Goal: Information Seeking & Learning: Compare options

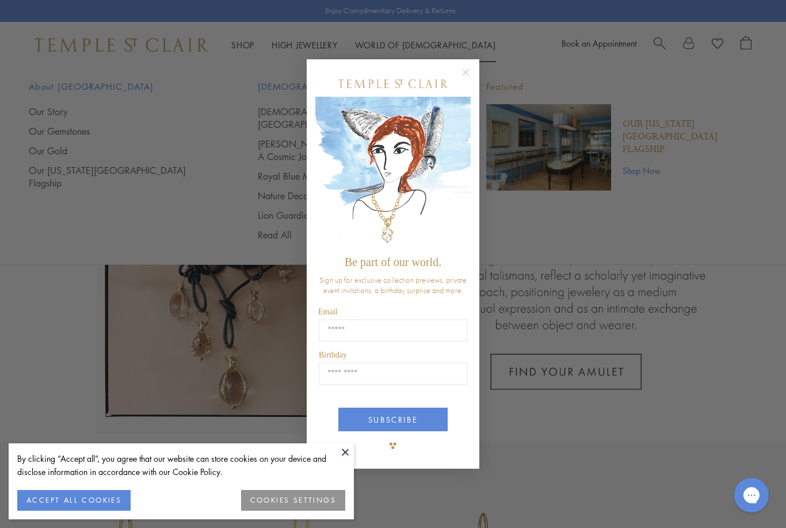
click at [460, 75] on icon "Close dialog" at bounding box center [466, 72] width 14 height 14
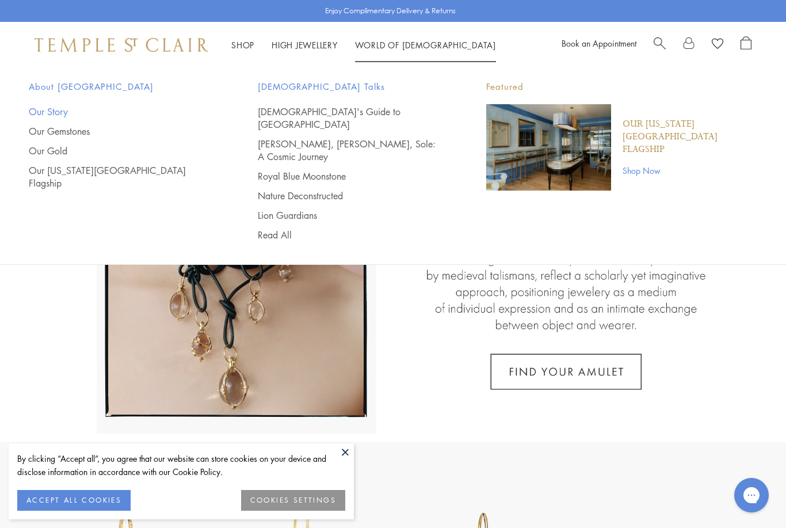
click at [38, 116] on link "Our Story" at bounding box center [120, 111] width 183 height 13
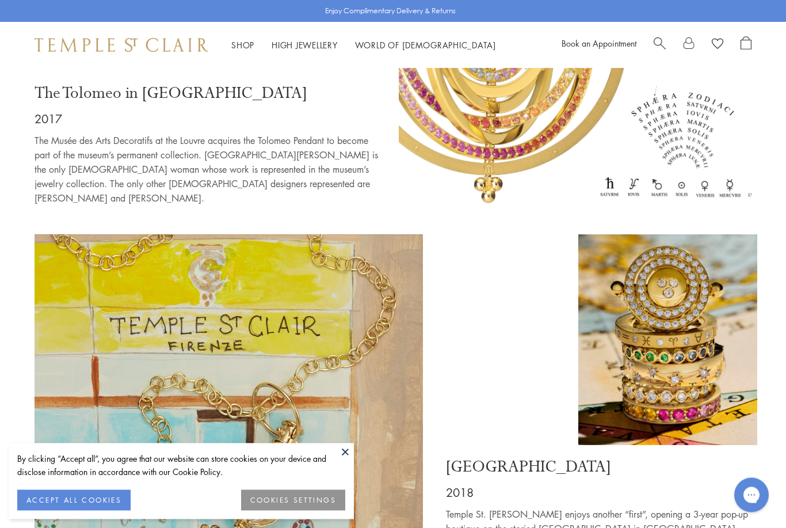
scroll to position [4940, 0]
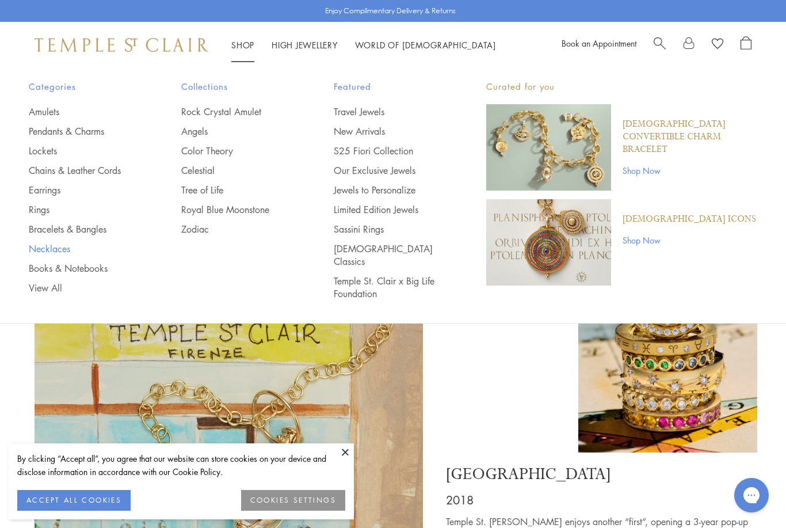
click at [39, 251] on link "Necklaces" at bounding box center [82, 248] width 106 height 13
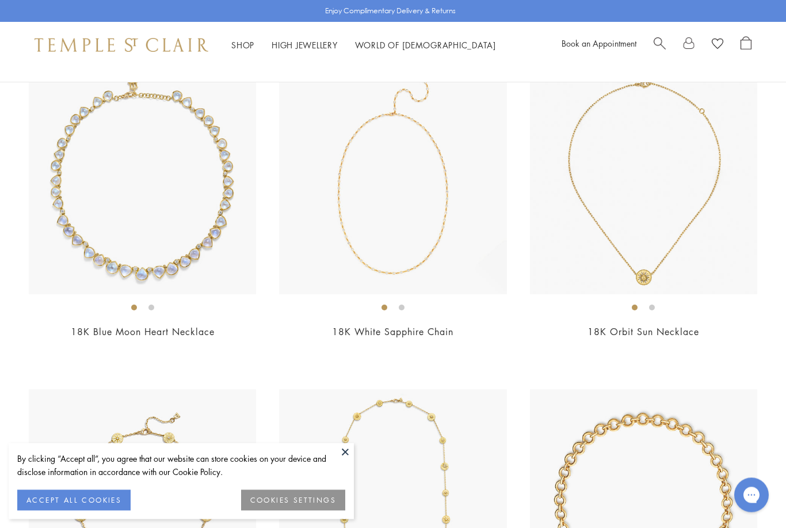
scroll to position [2139, 0]
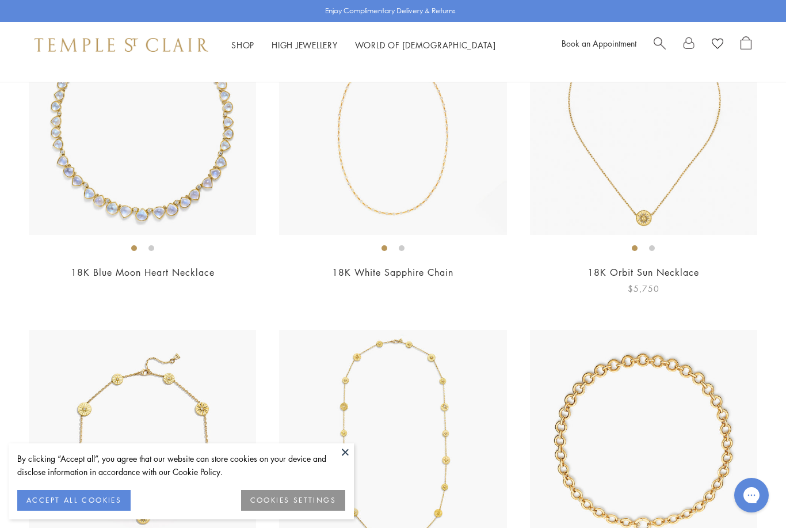
click at [586, 156] on img at bounding box center [643, 120] width 227 height 227
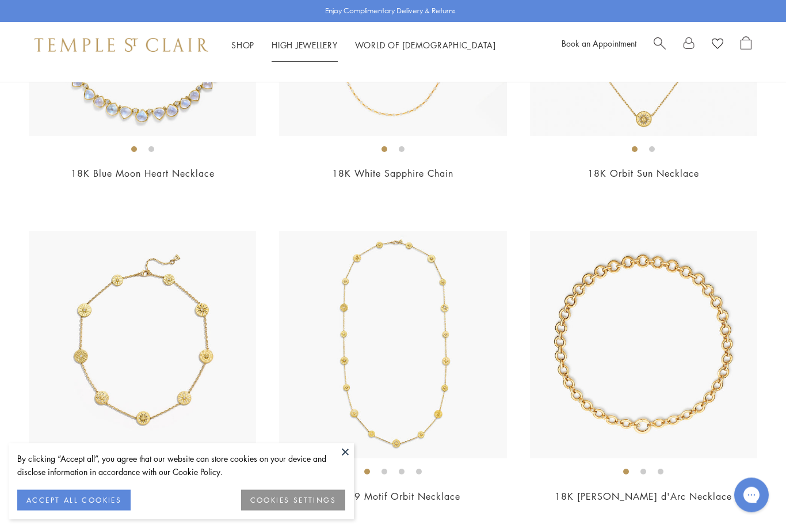
scroll to position [2238, 0]
click at [291, 48] on link "High Jewellery High Jewellery" at bounding box center [305, 45] width 66 height 12
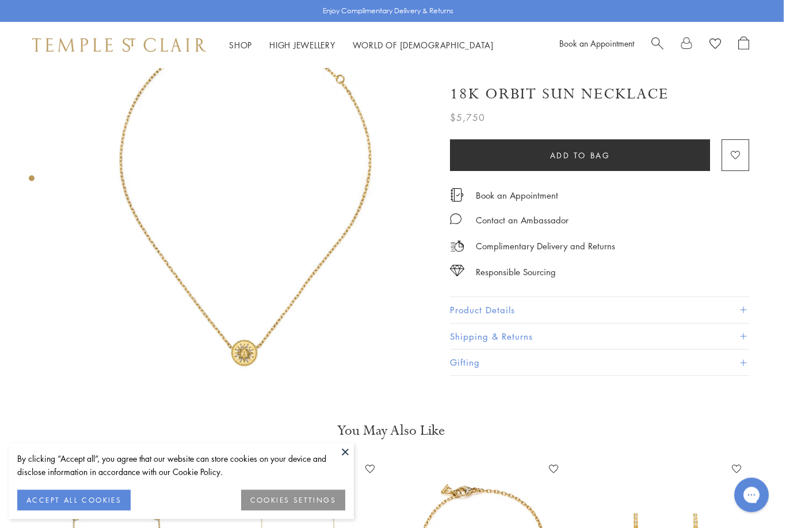
scroll to position [65, 2]
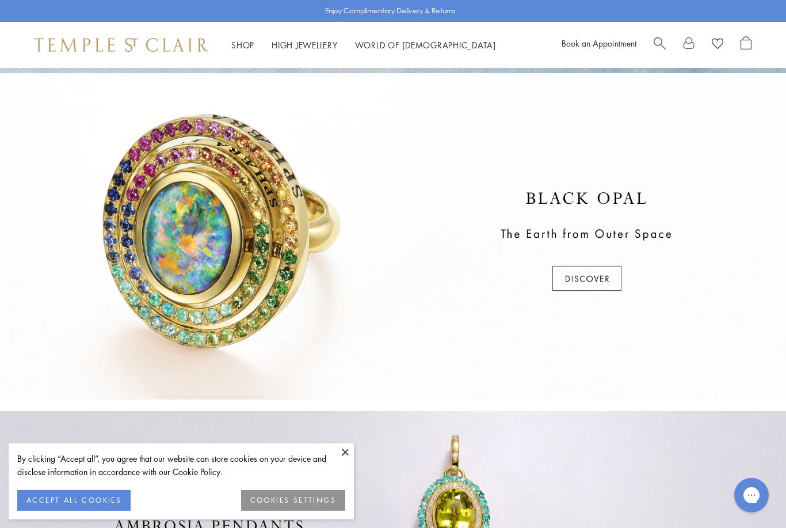
scroll to position [310, 0]
click at [580, 281] on div at bounding box center [393, 241] width 786 height 315
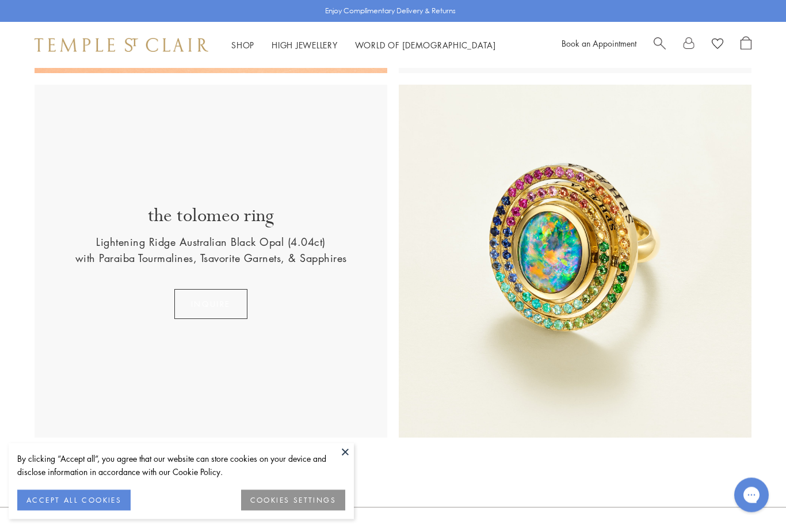
click at [182, 292] on button "INQUIRE" at bounding box center [210, 304] width 73 height 30
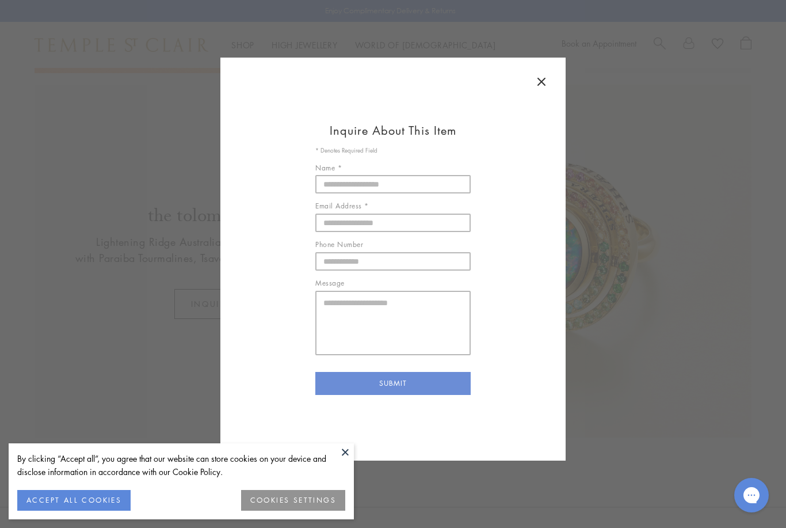
click at [543, 86] on icon at bounding box center [542, 82] width 14 height 14
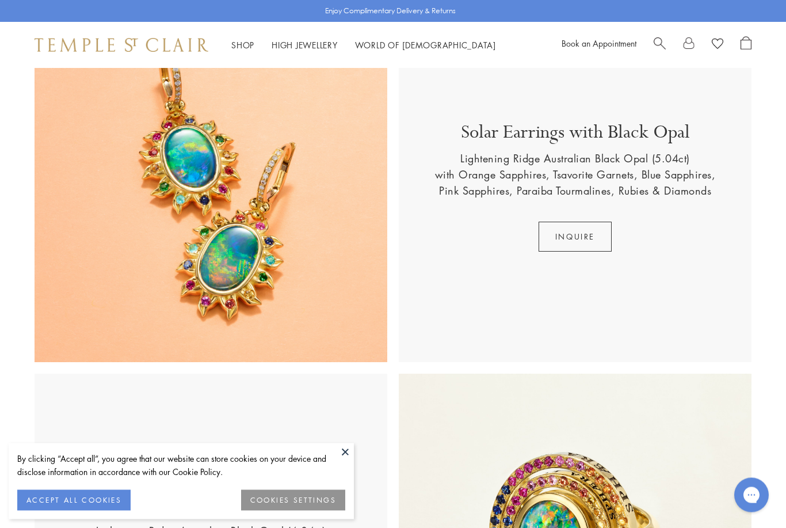
scroll to position [408, 0]
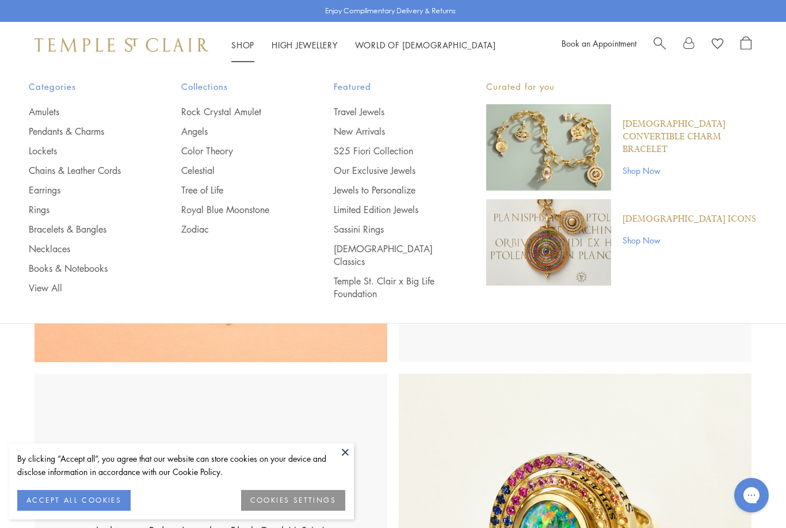
click at [529, 245] on img "Main navigation" at bounding box center [548, 242] width 125 height 86
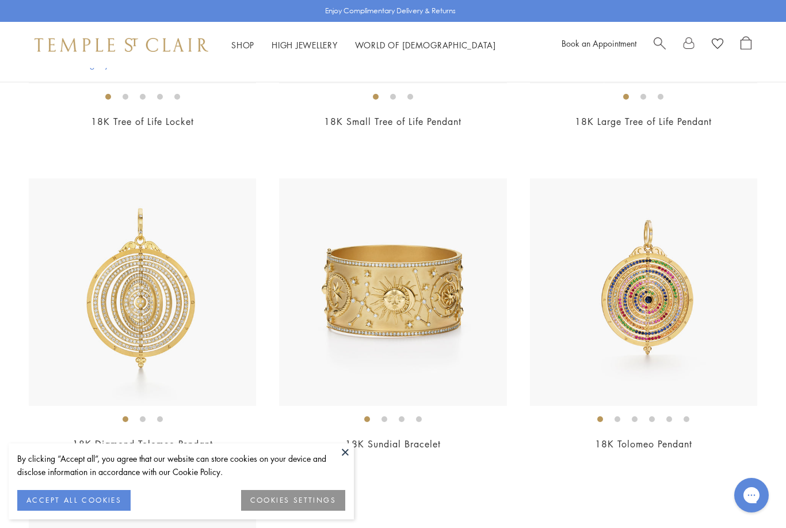
scroll to position [2647, 0]
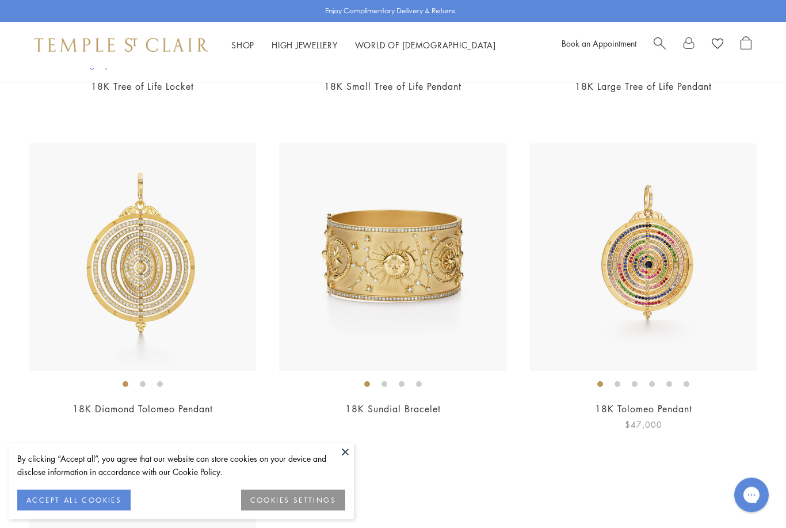
click at [635, 273] on img at bounding box center [643, 257] width 227 height 227
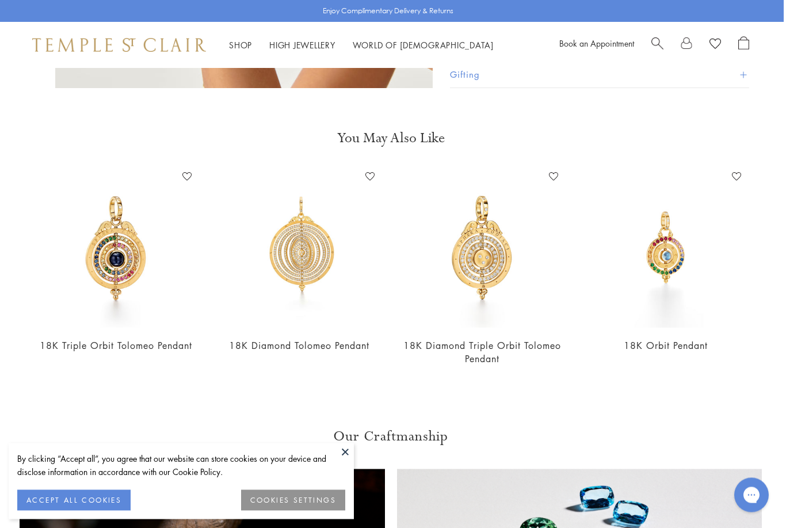
scroll to position [1937, 2]
click at [471, 269] on img at bounding box center [482, 247] width 161 height 161
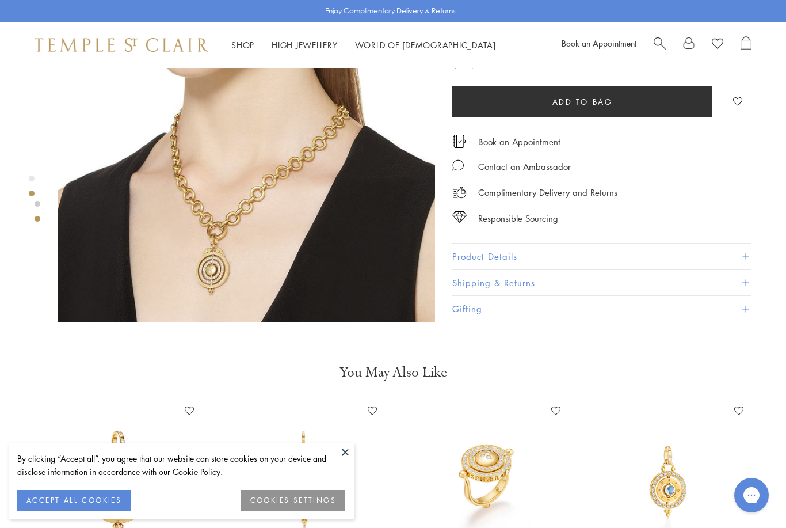
scroll to position [519, 0]
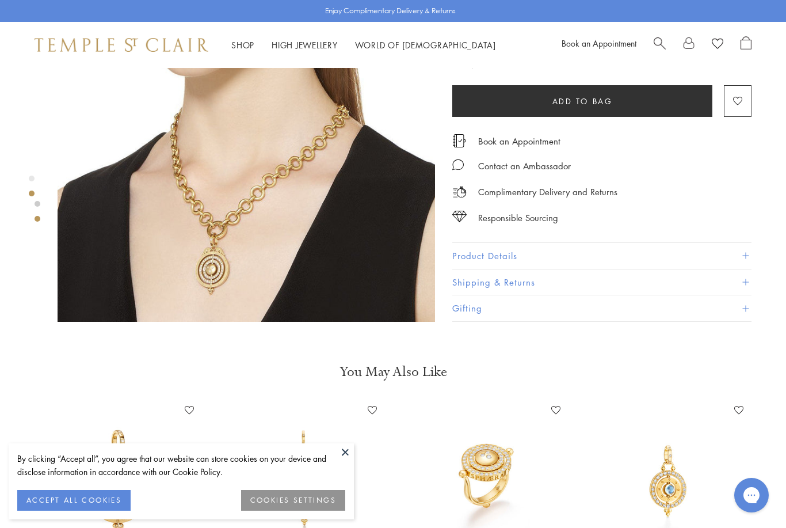
click at [115, 282] on img at bounding box center [247, 133] width 378 height 378
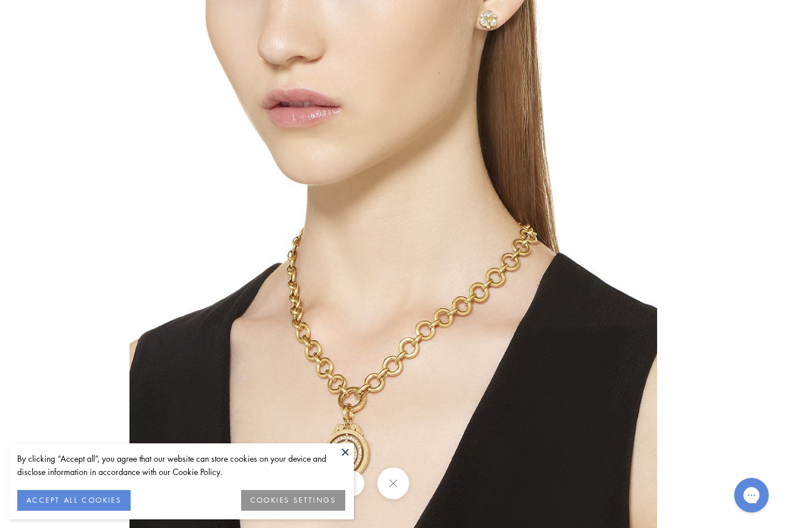
click at [338, 452] on button at bounding box center [345, 451] width 17 height 17
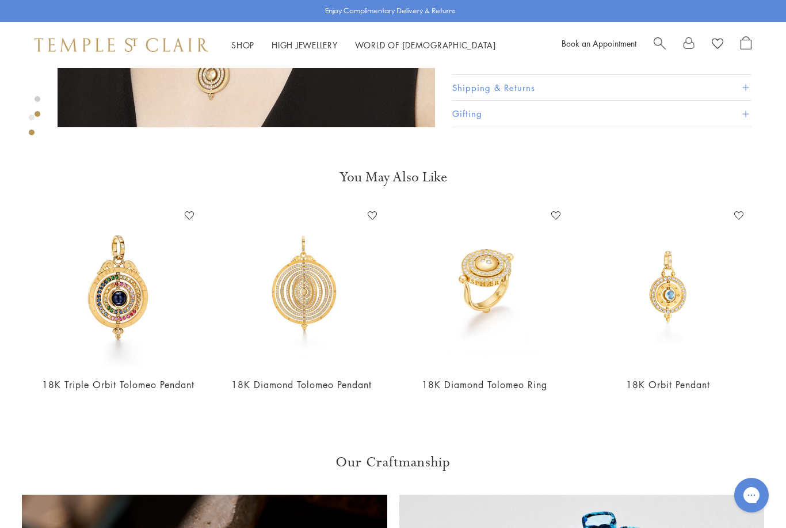
scroll to position [850, 0]
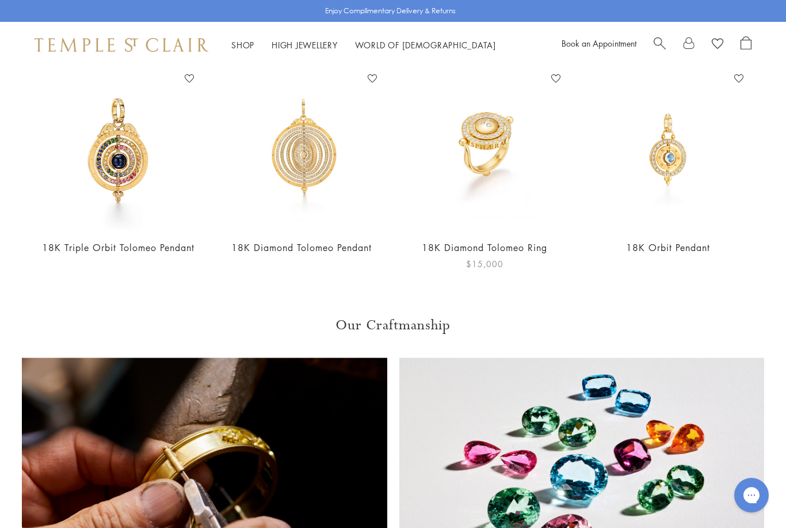
click at [464, 146] on img at bounding box center [485, 150] width 161 height 161
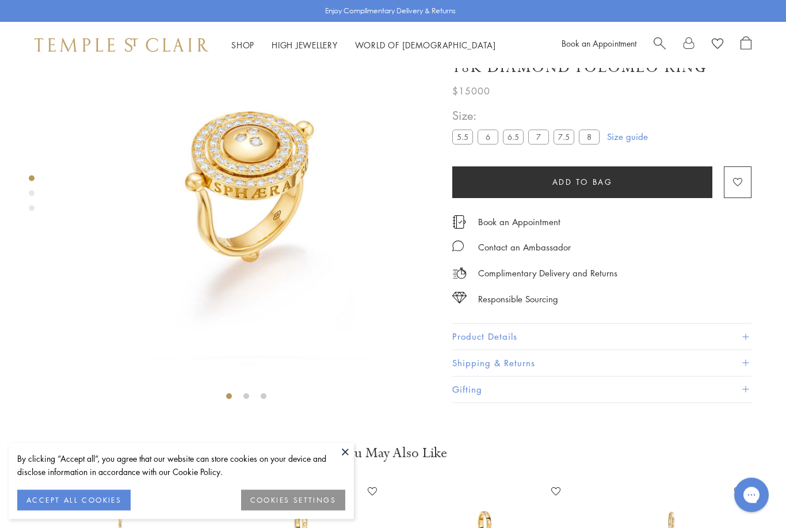
scroll to position [68, 0]
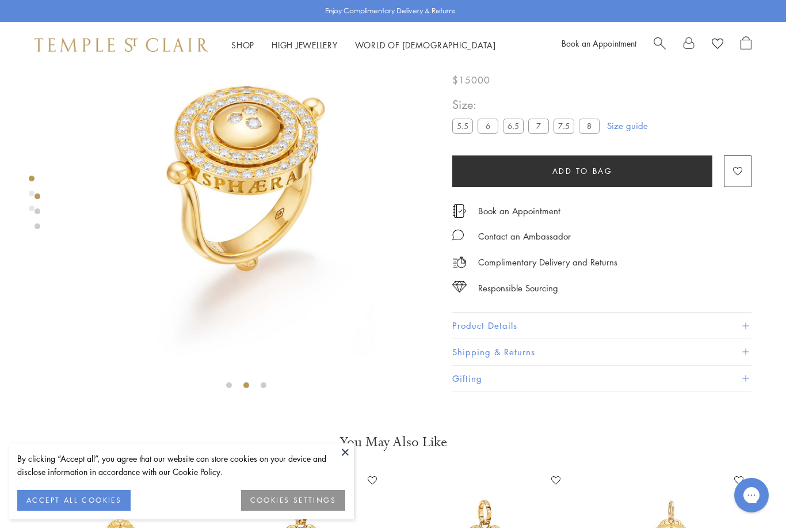
click at [470, 127] on label "5.5" at bounding box center [462, 126] width 21 height 14
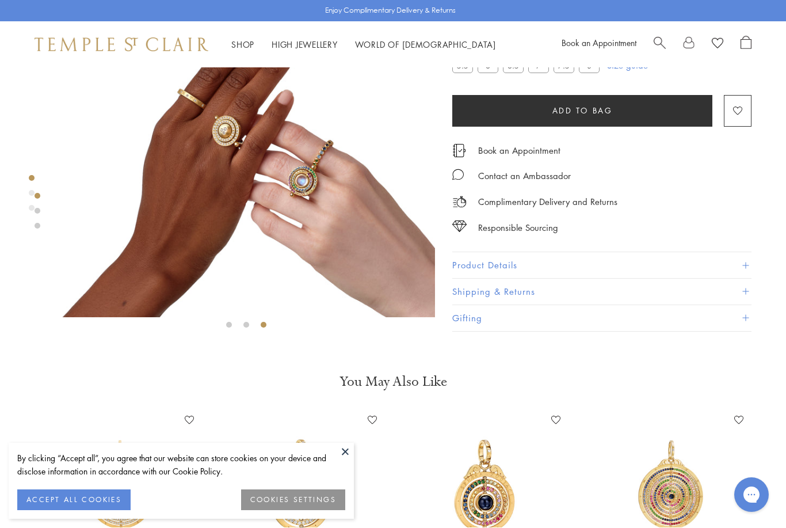
click at [490, 275] on button "Product Details" at bounding box center [601, 266] width 299 height 26
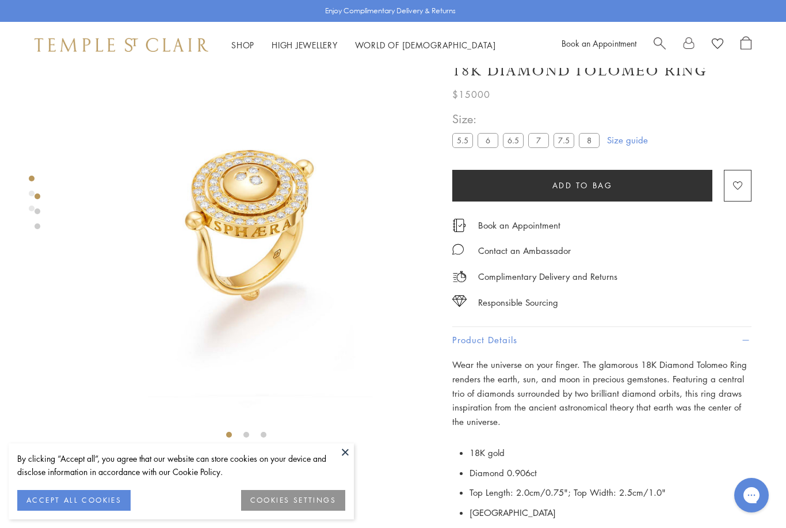
scroll to position [19, 0]
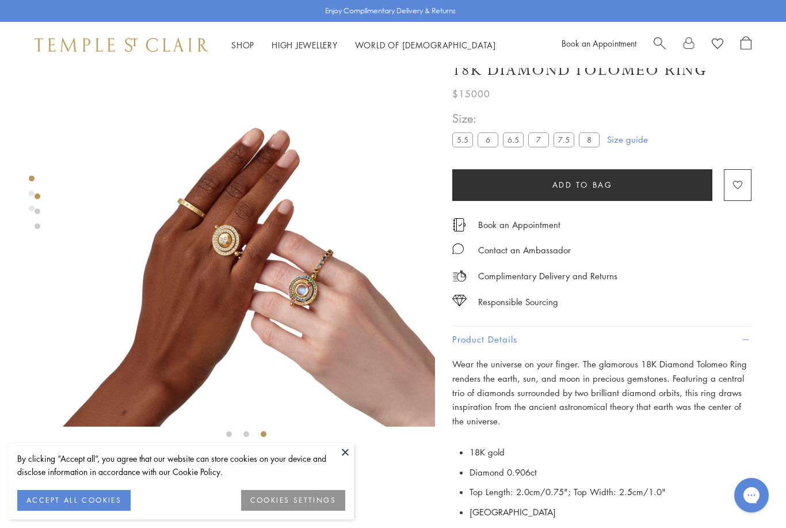
click at [199, 254] on img at bounding box center [247, 238] width 378 height 378
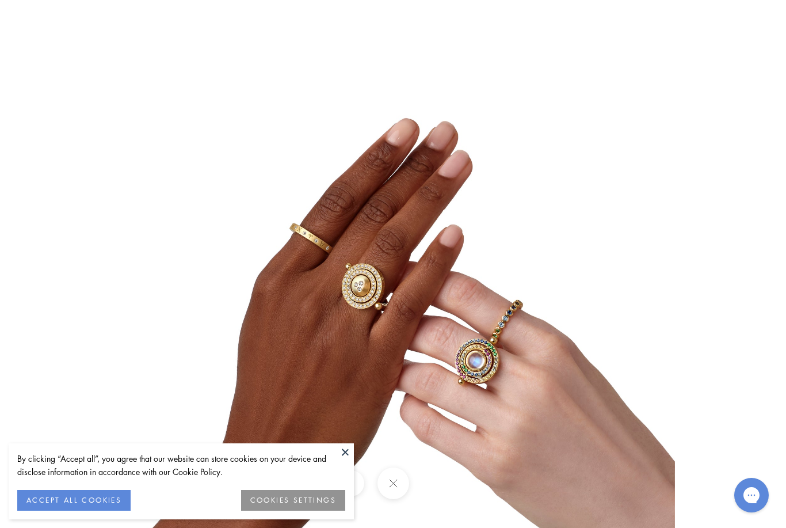
click at [346, 460] on button at bounding box center [345, 451] width 17 height 17
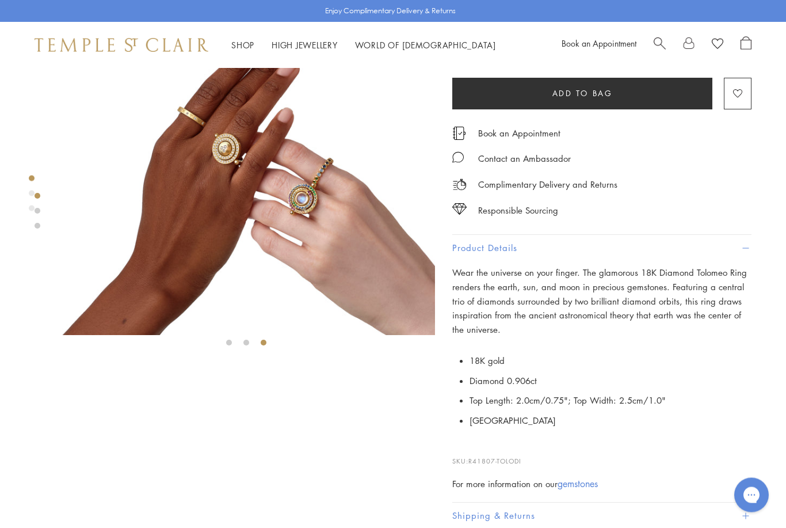
scroll to position [0, 0]
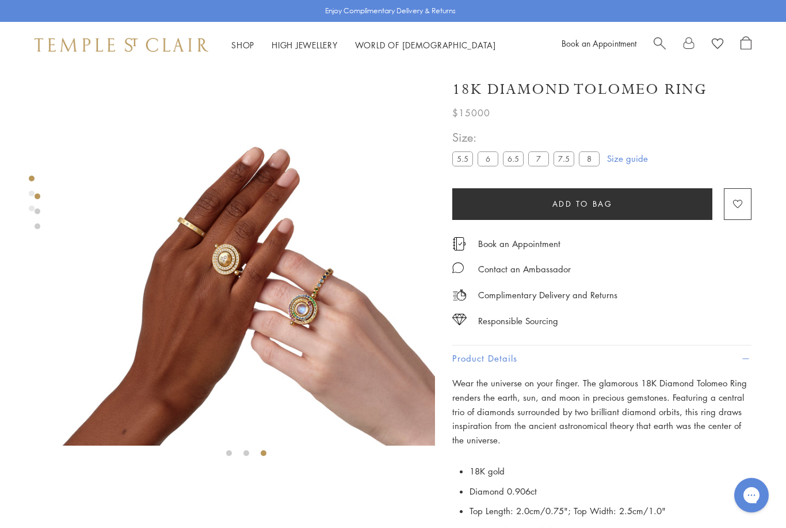
click at [245, 42] on link "Shop Shop" at bounding box center [242, 45] width 23 height 12
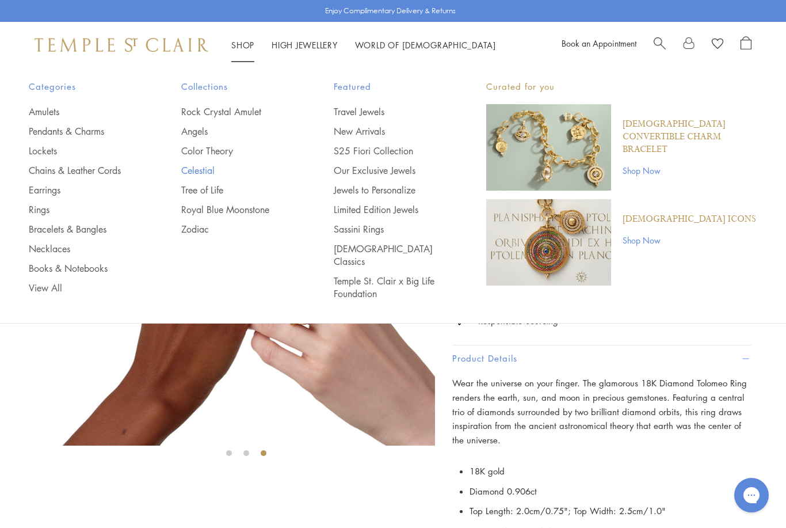
click at [194, 173] on link "Celestial" at bounding box center [234, 170] width 106 height 13
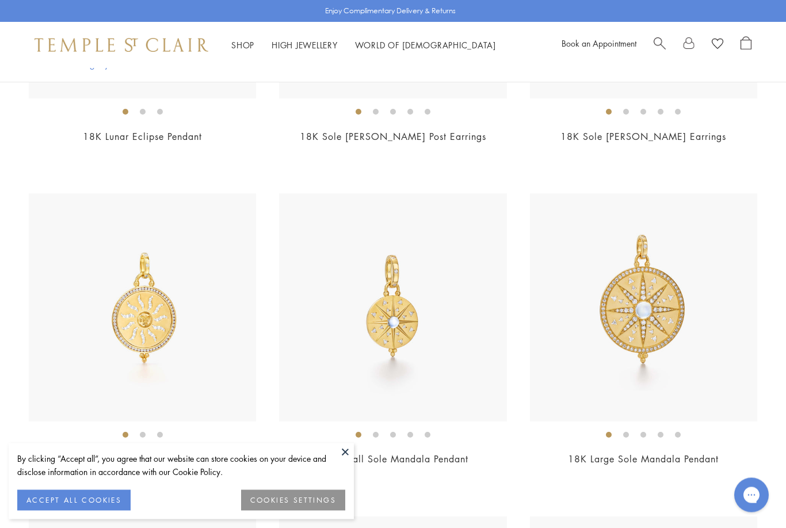
scroll to position [814, 0]
click at [667, 369] on img at bounding box center [643, 306] width 227 height 227
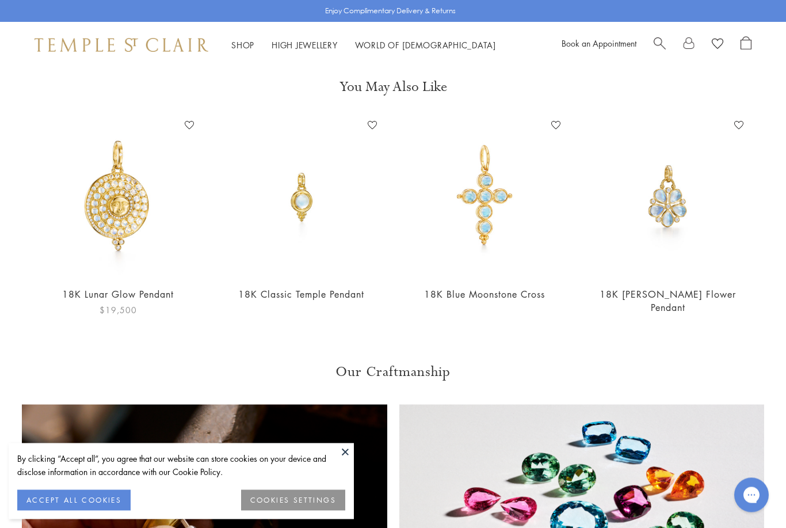
click at [116, 225] on img at bounding box center [118, 197] width 161 height 161
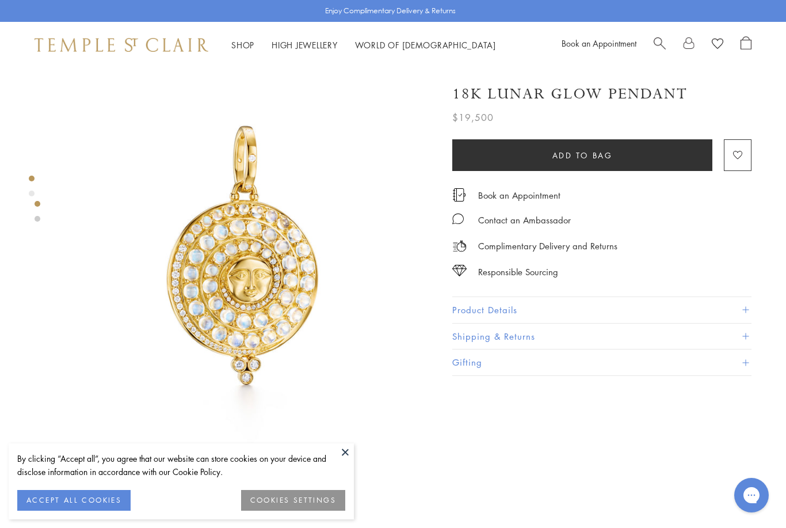
click at [482, 303] on button "Product Details" at bounding box center [601, 310] width 299 height 26
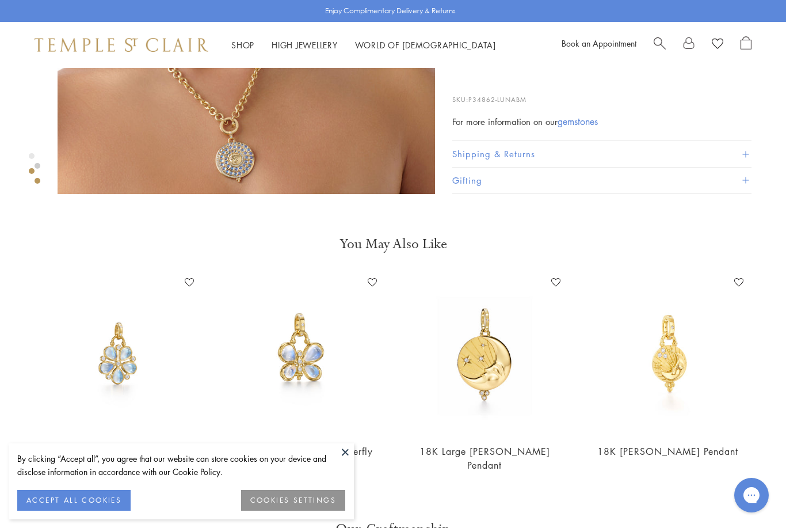
scroll to position [646, 0]
click at [491, 393] on img at bounding box center [485, 354] width 161 height 161
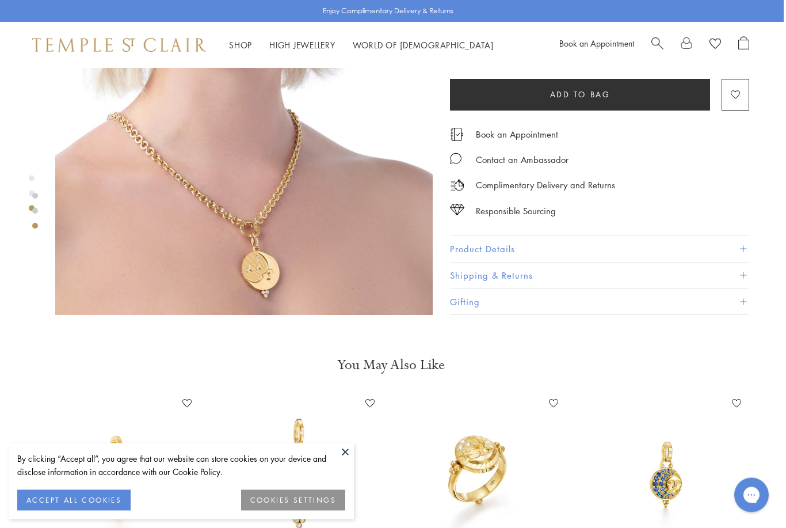
scroll to position [920, 2]
click at [188, 242] on img at bounding box center [244, 126] width 378 height 378
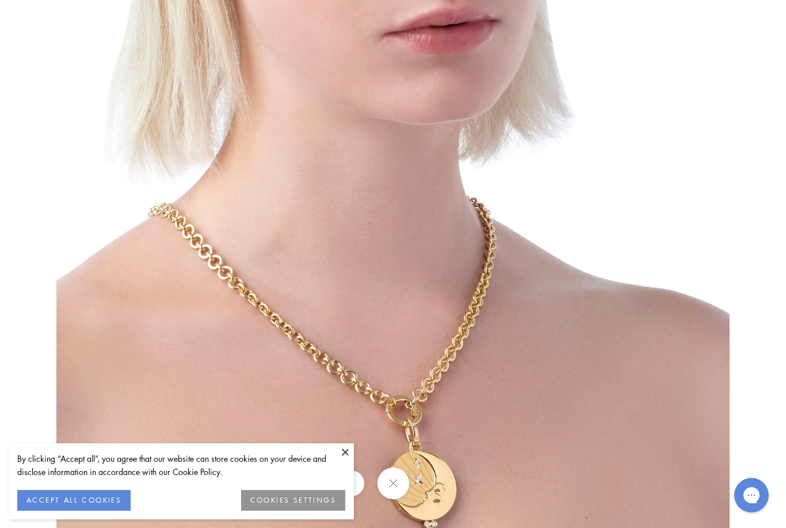
click at [342, 460] on button at bounding box center [345, 451] width 17 height 17
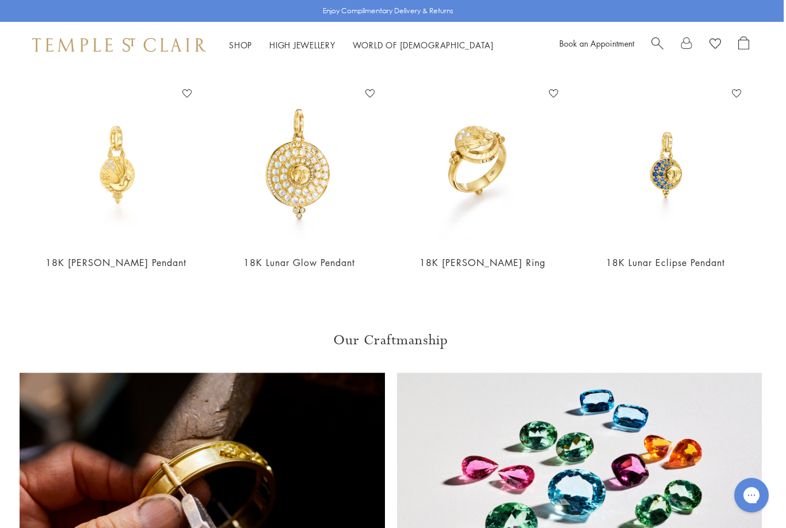
scroll to position [1225, 2]
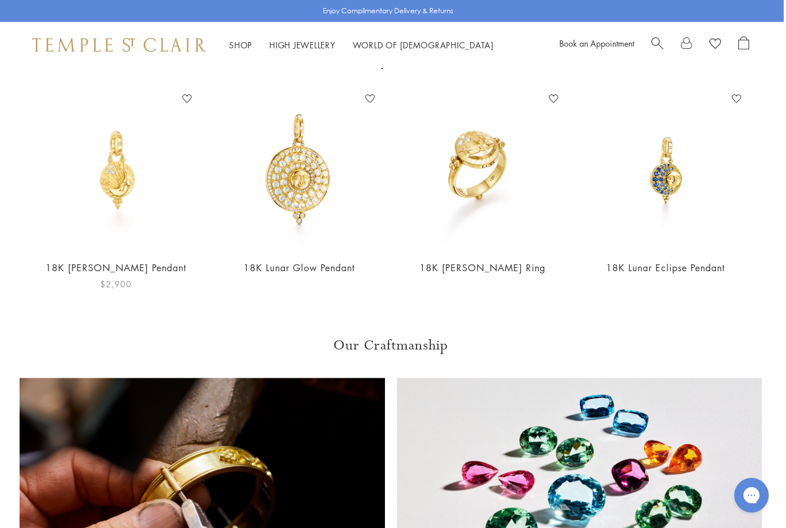
click at [120, 181] on img at bounding box center [116, 170] width 161 height 161
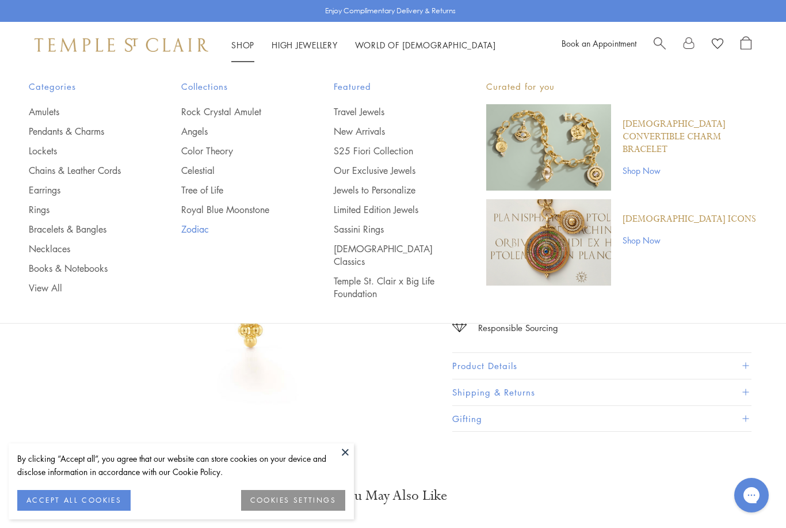
click at [200, 225] on link "Zodiac" at bounding box center [234, 229] width 106 height 13
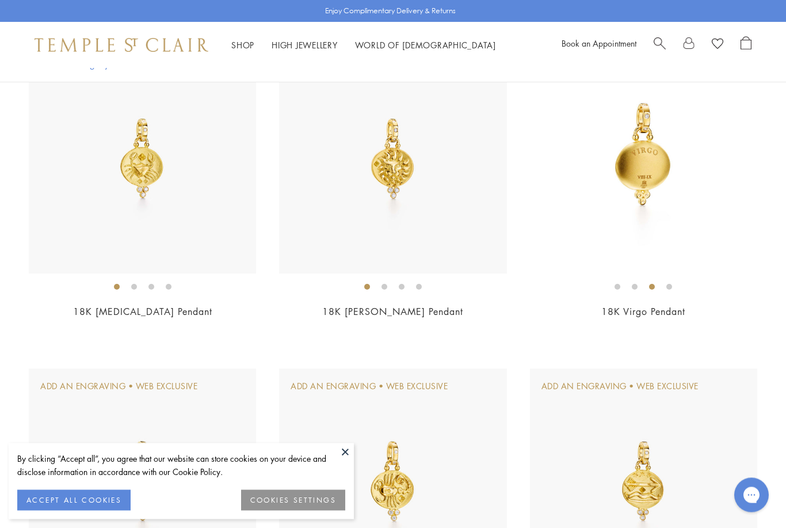
scroll to position [607, 0]
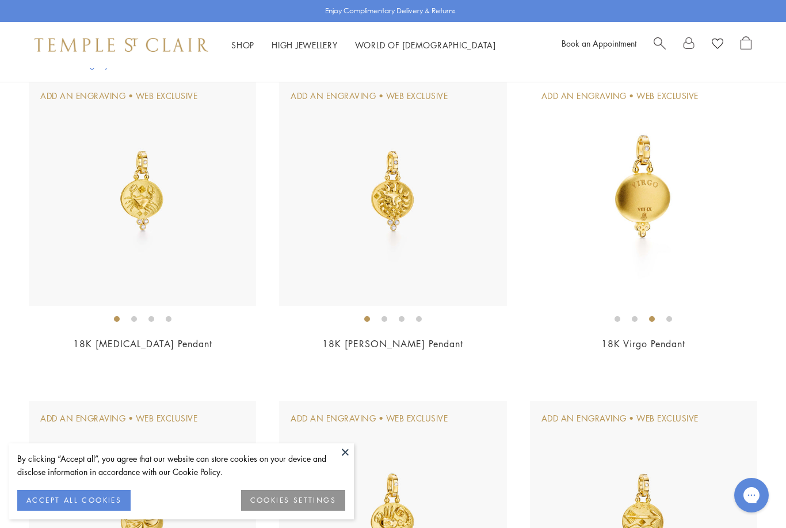
click at [622, 204] on img at bounding box center [643, 191] width 227 height 227
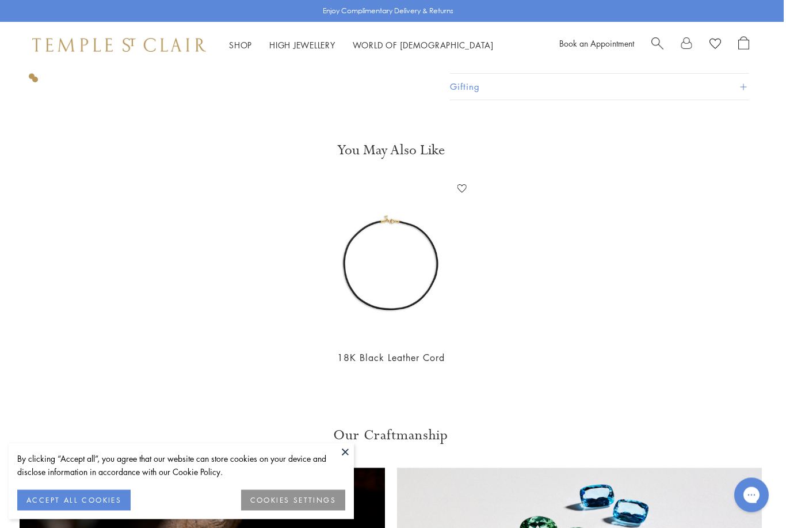
scroll to position [1135, 2]
click at [388, 260] on img at bounding box center [391, 260] width 161 height 161
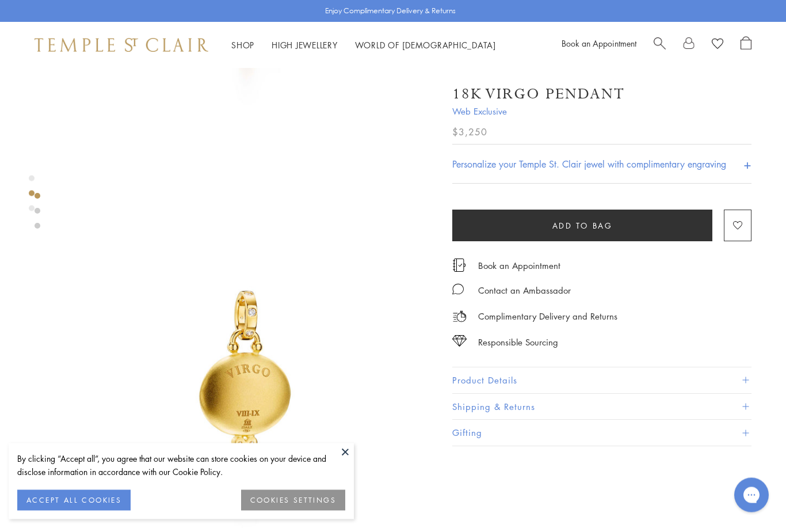
scroll to position [220, 0]
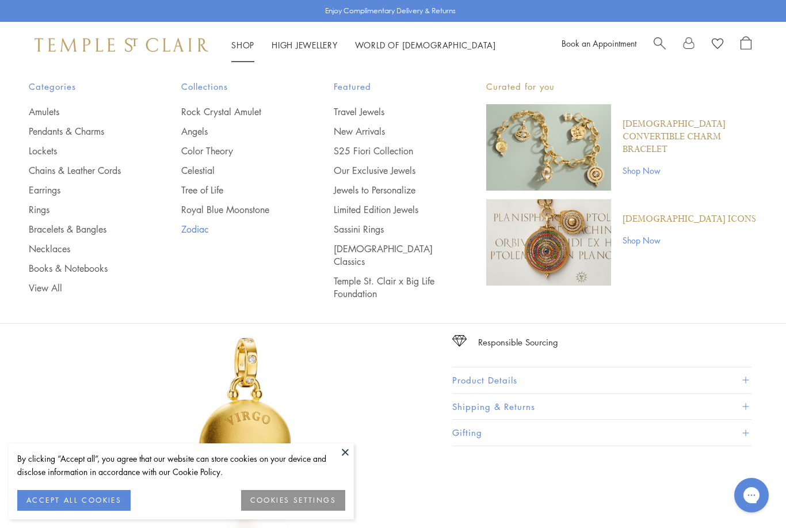
click at [200, 223] on link "Zodiac" at bounding box center [234, 229] width 106 height 13
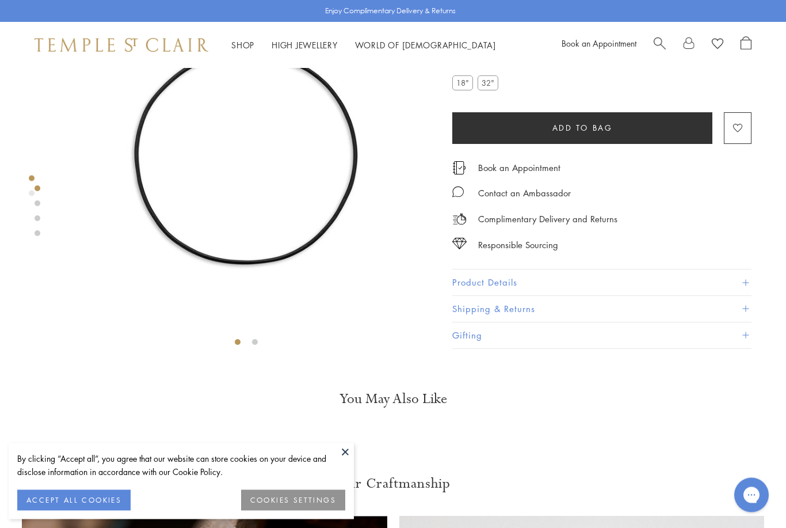
scroll to position [83, 0]
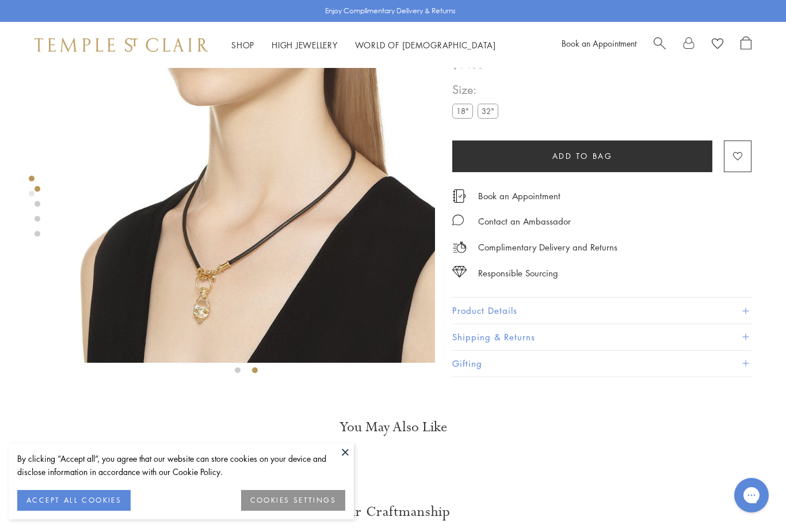
click at [184, 293] on img at bounding box center [247, 174] width 378 height 378
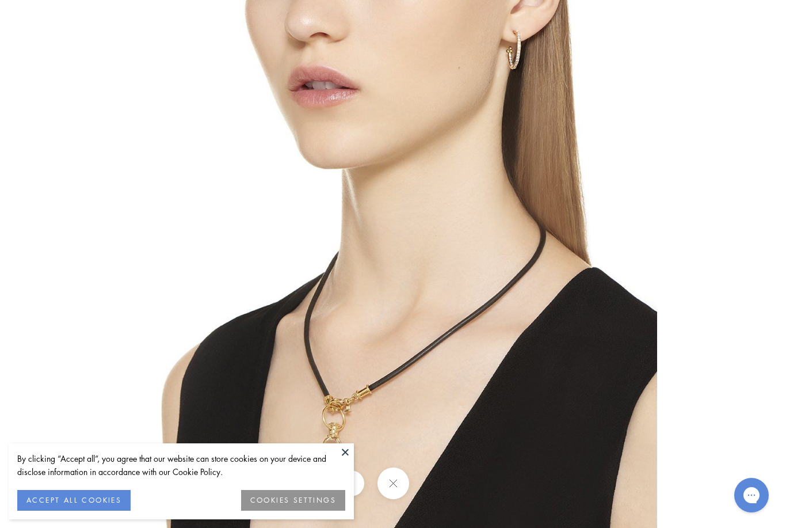
click at [341, 448] on button at bounding box center [345, 451] width 17 height 17
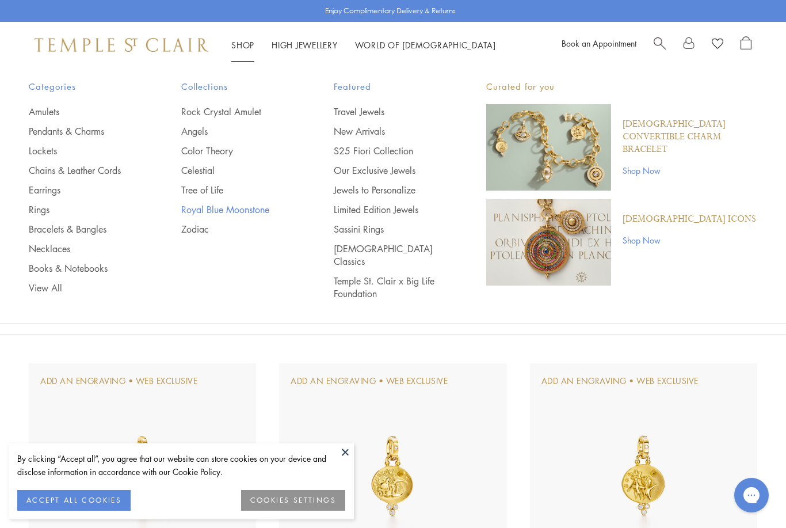
click at [198, 214] on link "Royal Blue Moonstone" at bounding box center [234, 209] width 106 height 13
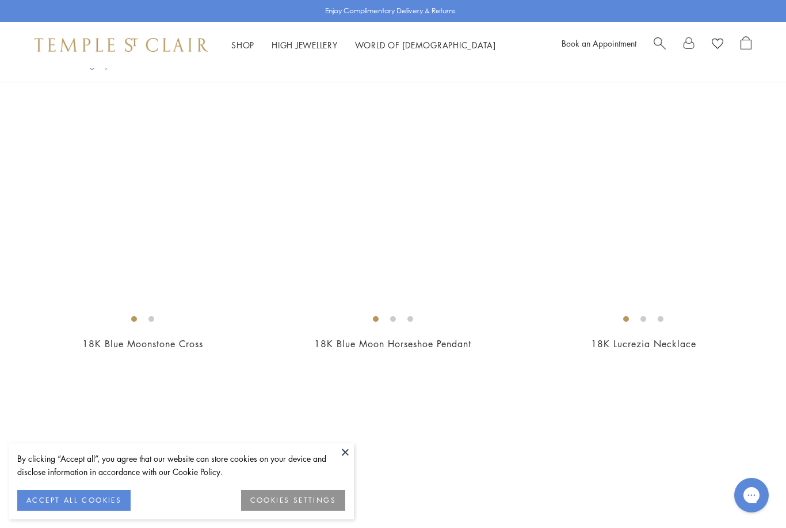
scroll to position [5142, 0]
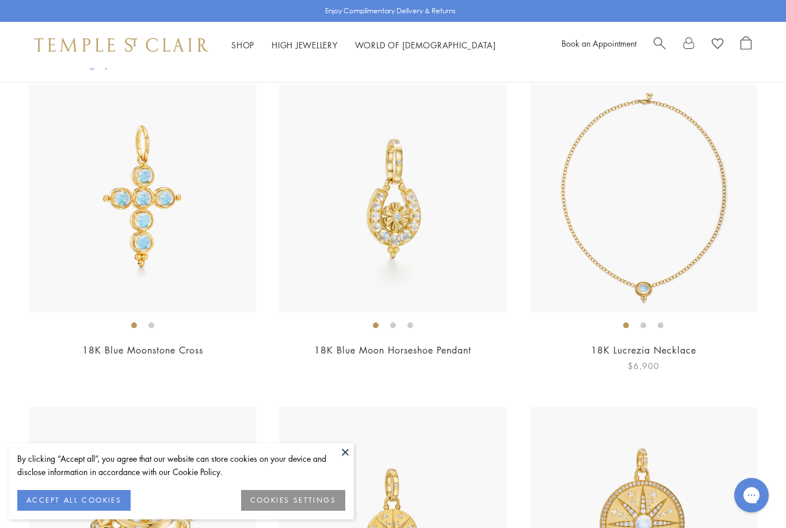
click at [619, 209] on img at bounding box center [643, 198] width 227 height 227
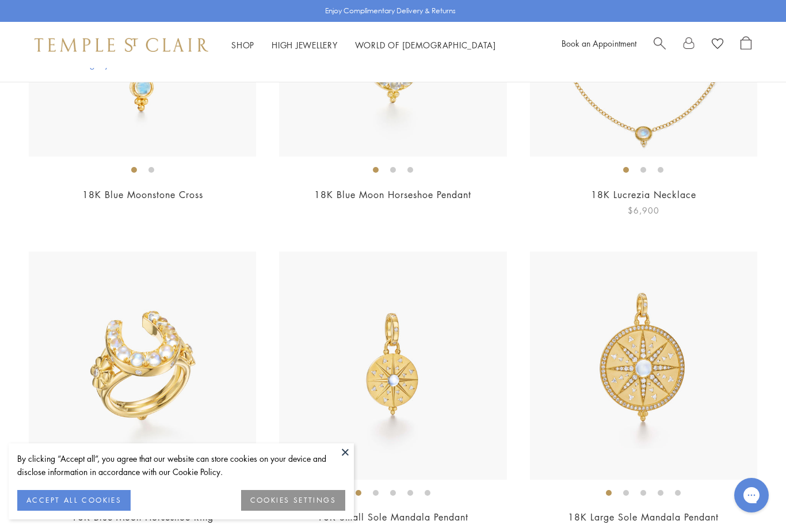
scroll to position [5298, 0]
click at [632, 347] on img at bounding box center [643, 363] width 227 height 227
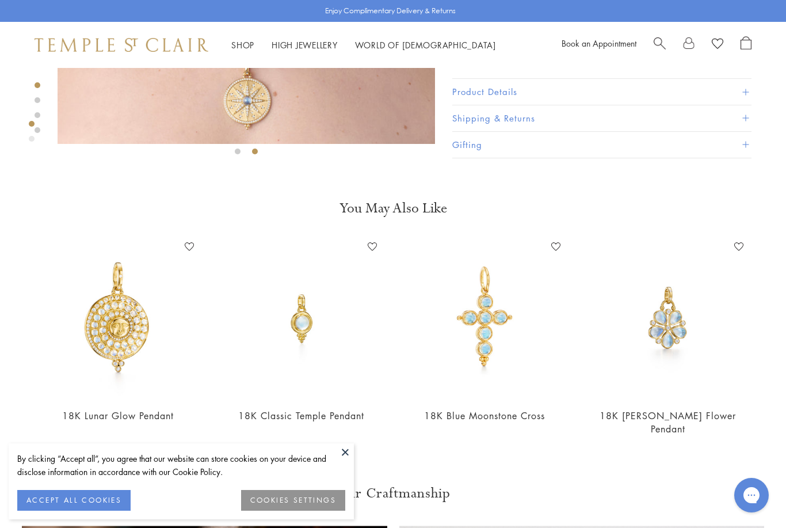
scroll to position [308, 0]
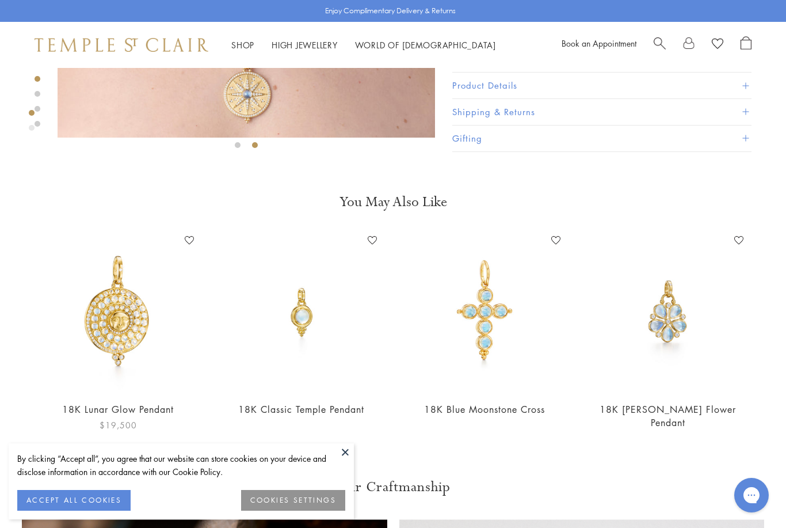
click at [109, 325] on img at bounding box center [118, 311] width 161 height 161
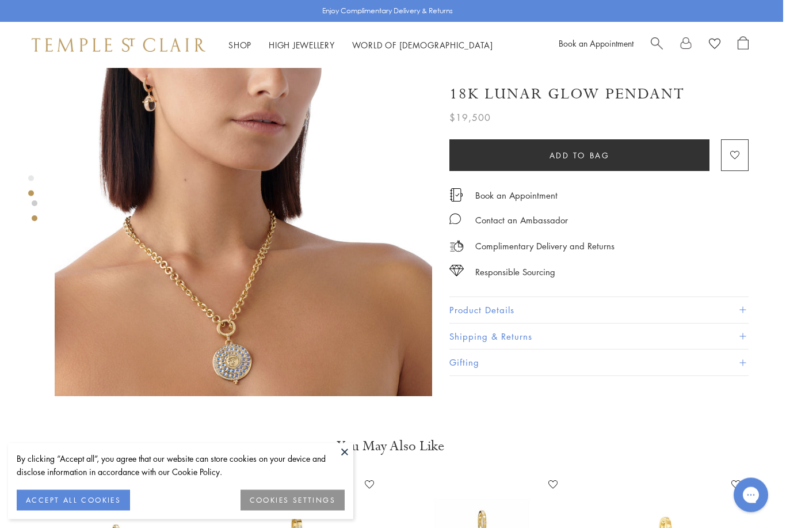
scroll to position [444, 2]
click at [172, 333] on img at bounding box center [244, 207] width 378 height 378
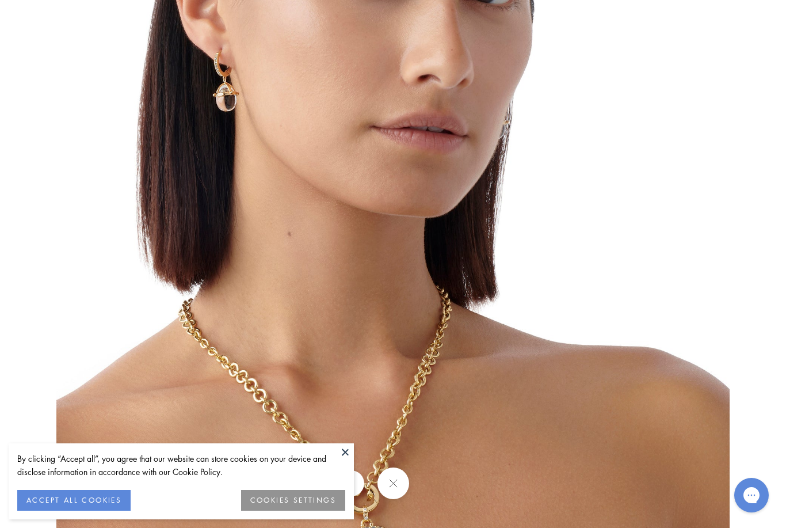
click at [346, 460] on button at bounding box center [345, 451] width 17 height 17
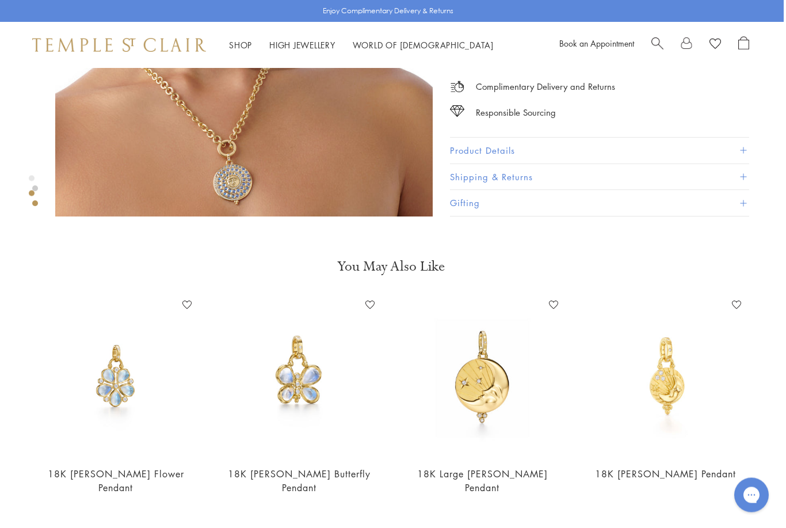
scroll to position [624, 2]
click at [485, 392] on img at bounding box center [482, 376] width 161 height 161
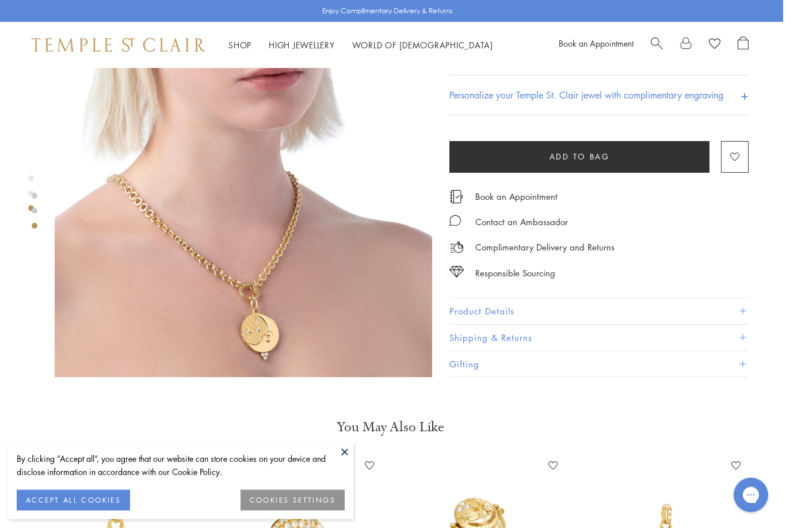
scroll to position [858, 2]
click at [180, 272] on img at bounding box center [244, 188] width 378 height 378
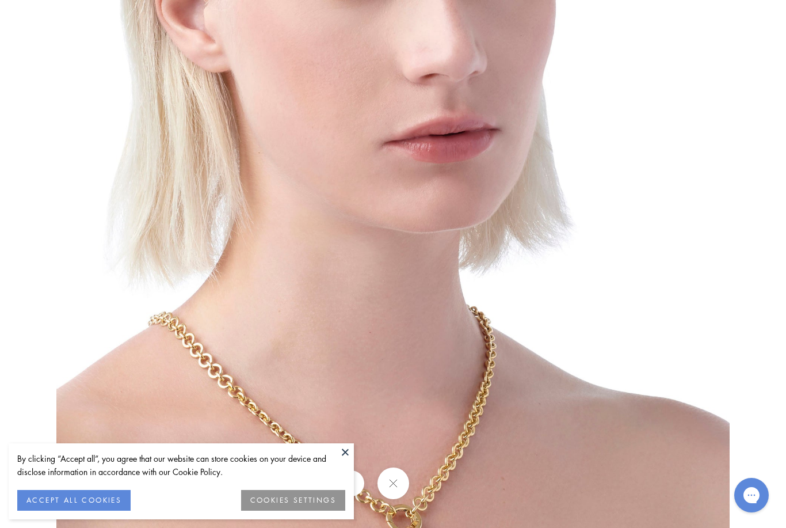
click at [340, 460] on button at bounding box center [345, 451] width 17 height 17
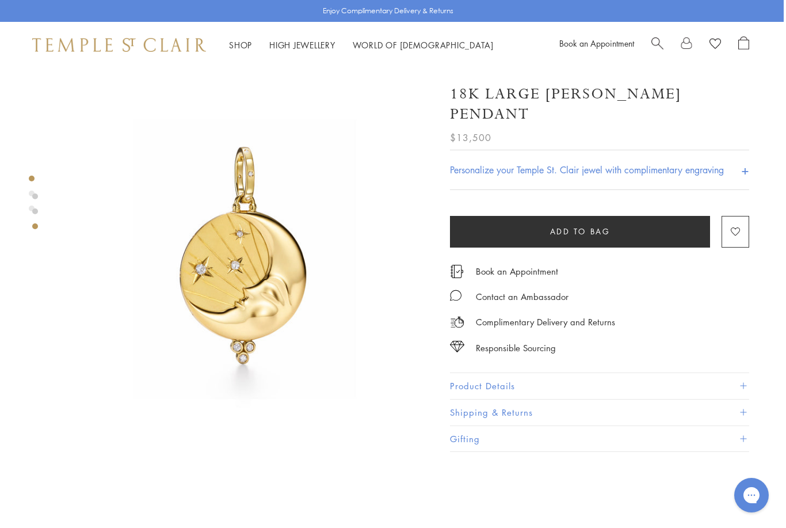
scroll to position [0, 2]
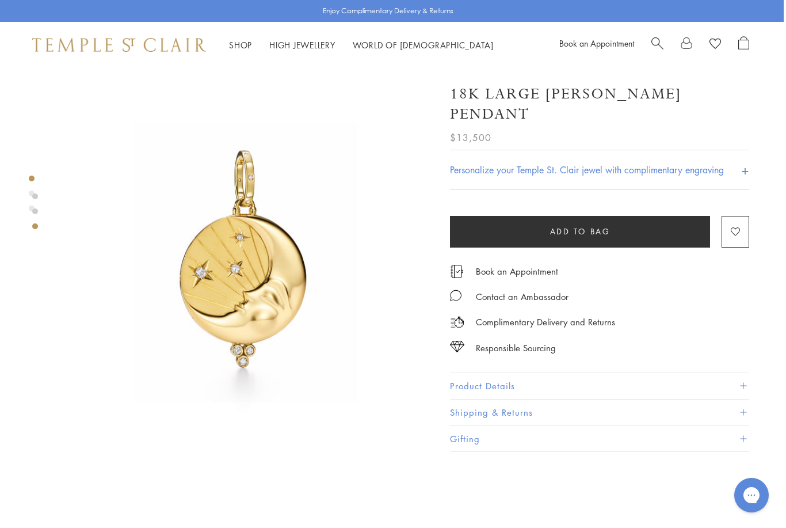
click at [240, 47] on link "Shop Shop" at bounding box center [240, 45] width 23 height 12
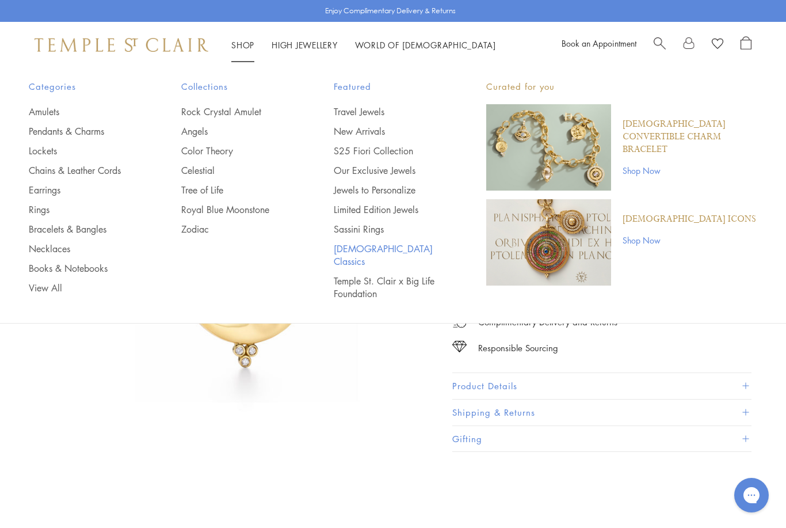
click at [369, 251] on link "[DEMOGRAPHIC_DATA] Classics" at bounding box center [387, 254] width 106 height 25
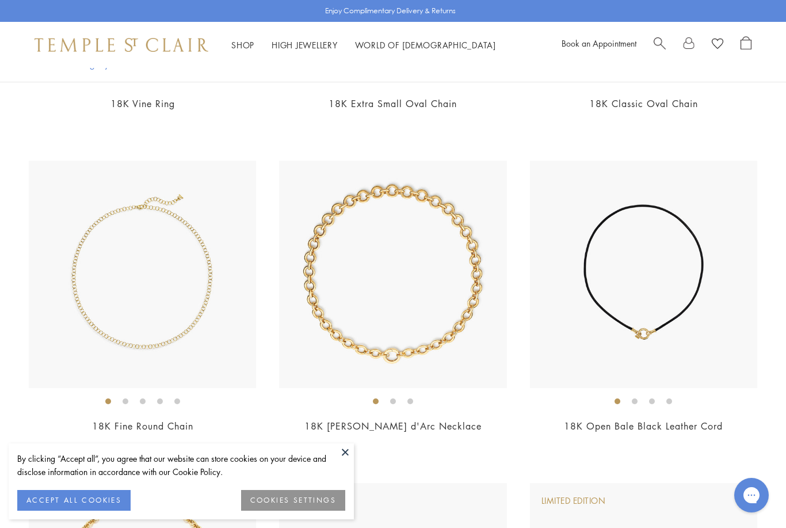
scroll to position [7172, 0]
click at [438, 293] on img at bounding box center [392, 272] width 227 height 227
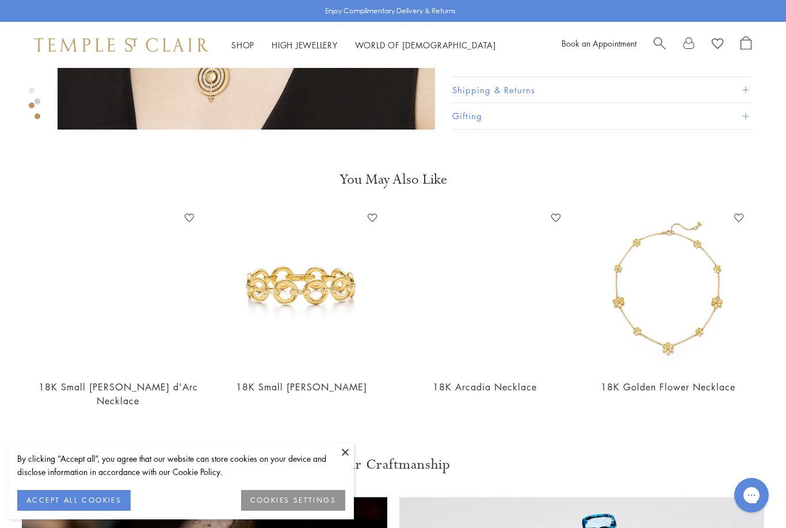
scroll to position [710, 0]
